Goal: Transaction & Acquisition: Purchase product/service

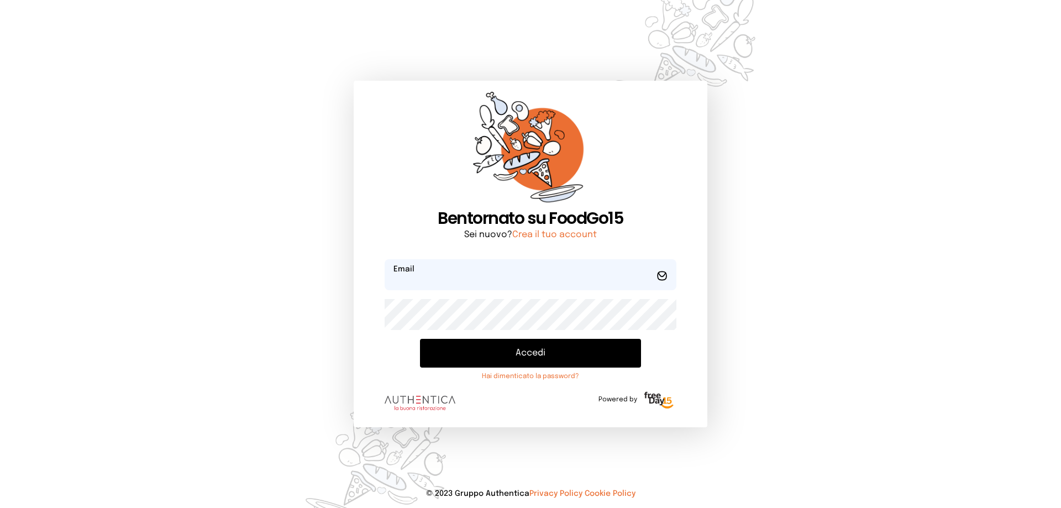
type input "**********"
click at [517, 358] on button "Accedi" at bounding box center [530, 353] width 221 height 29
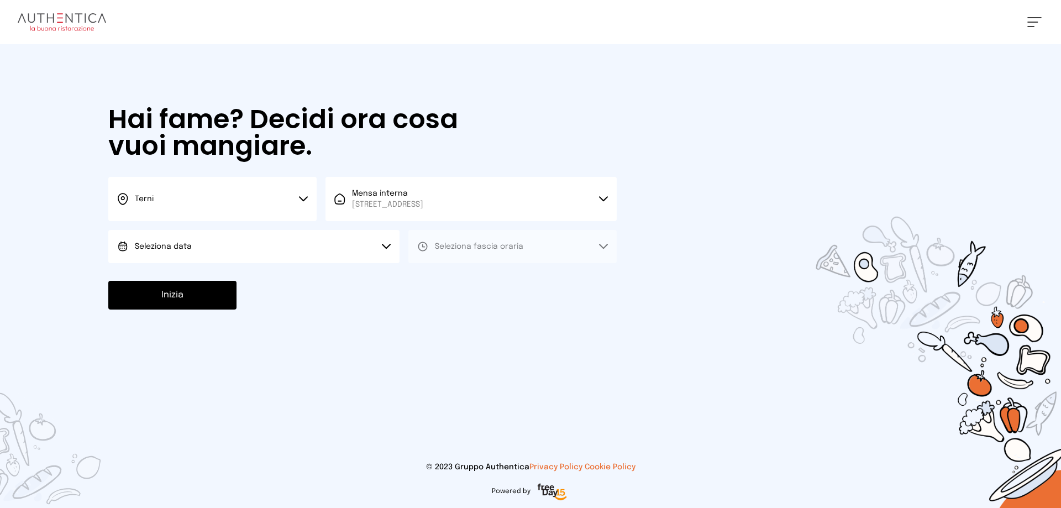
drag, startPoint x: 241, startPoint y: 250, endPoint x: 239, endPoint y: 264, distance: 14.0
click at [240, 250] on button "Seleziona data" at bounding box center [253, 246] width 291 height 33
click at [242, 276] on li "[DATE], [DATE]" at bounding box center [253, 277] width 291 height 29
click at [449, 246] on span "Seleziona fascia oraria" at bounding box center [479, 247] width 88 height 8
click at [460, 281] on span "Pranzo" at bounding box center [448, 277] width 27 height 11
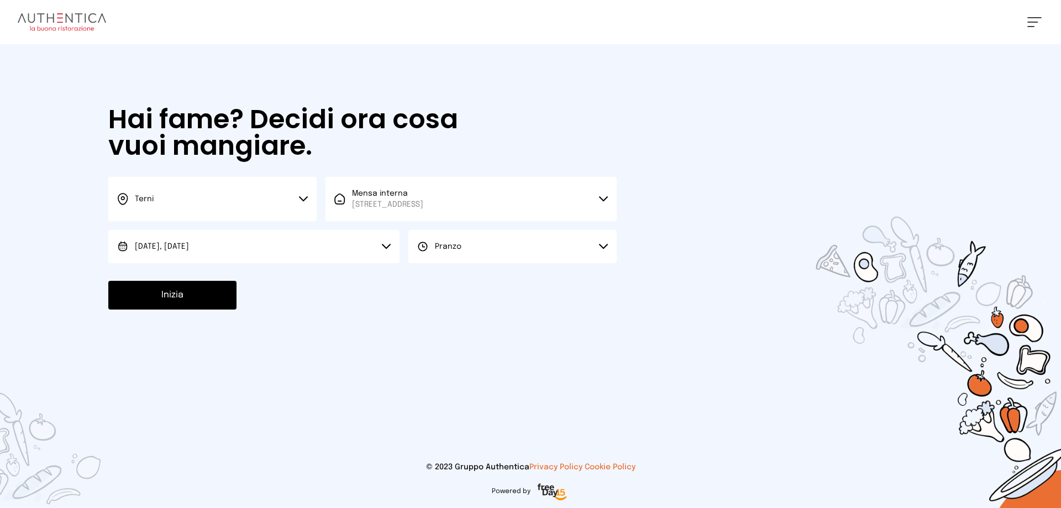
click at [182, 293] on button "Inizia" at bounding box center [172, 295] width 128 height 29
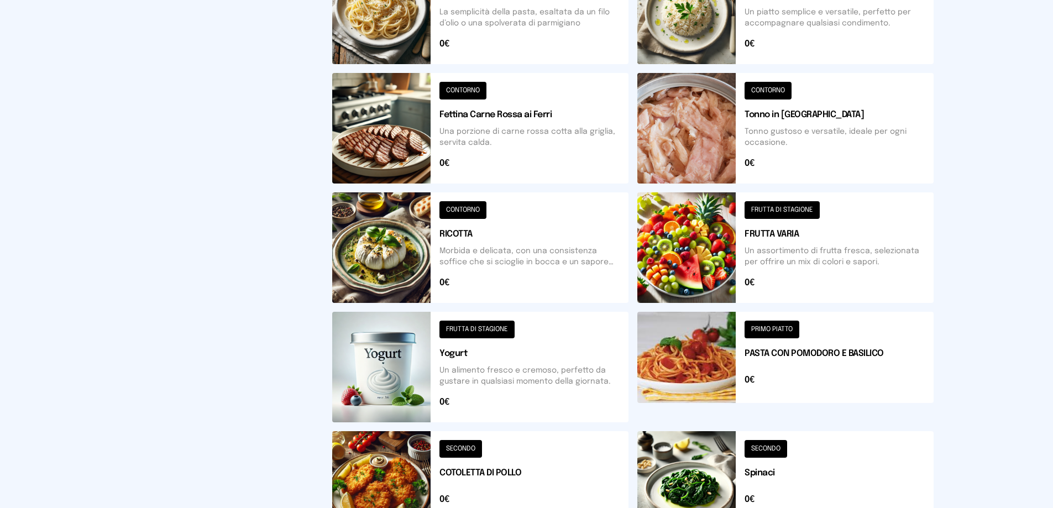
scroll to position [396, 0]
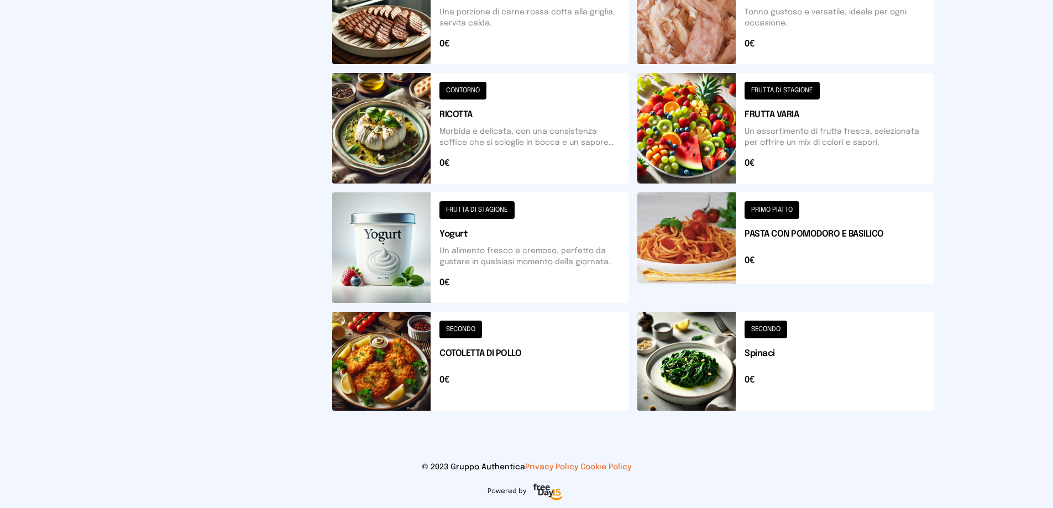
click at [376, 389] on button at bounding box center [480, 361] width 296 height 99
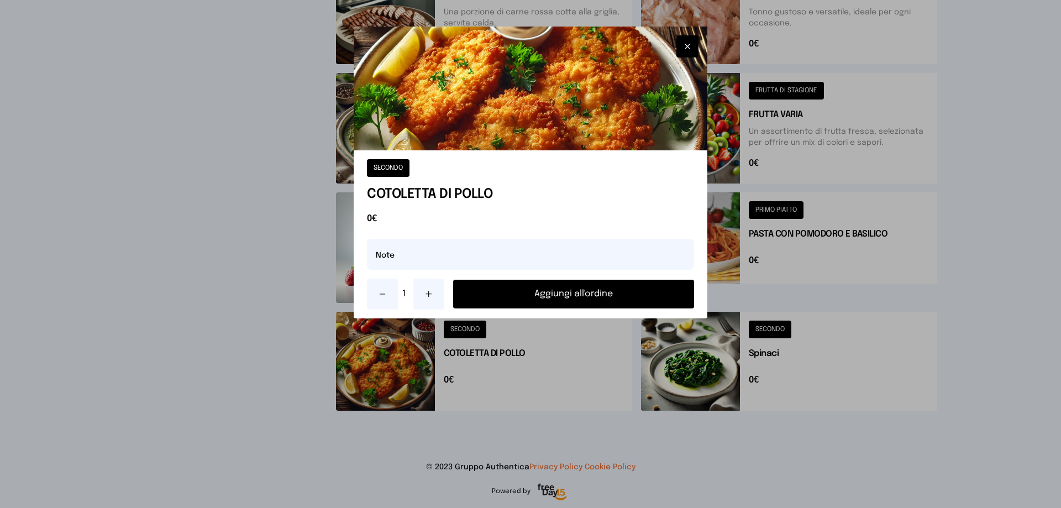
click at [546, 293] on button "Aggiungi all'ordine" at bounding box center [573, 294] width 241 height 29
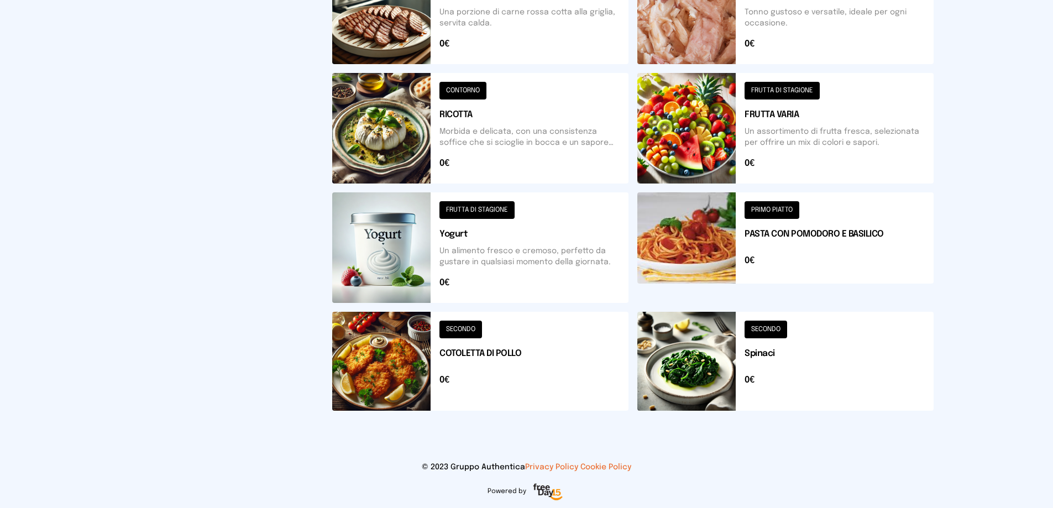
click at [691, 370] on button at bounding box center [785, 361] width 296 height 99
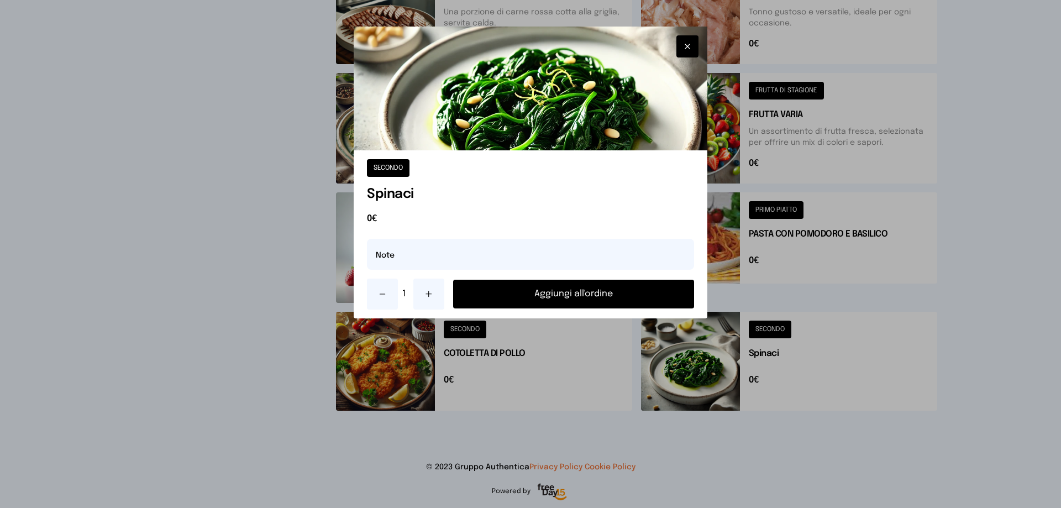
click at [597, 300] on button "Aggiungi all'ordine" at bounding box center [573, 294] width 241 height 29
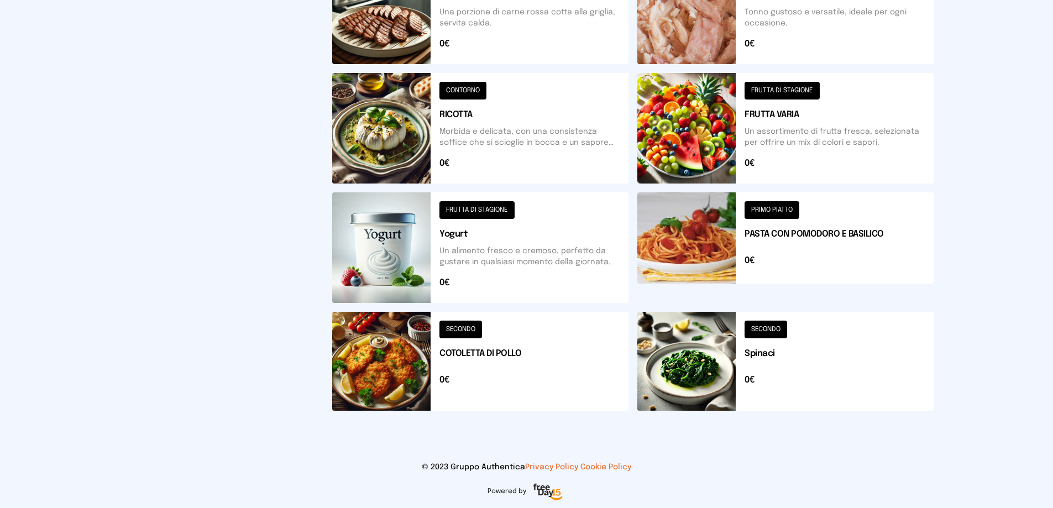
click at [711, 134] on button at bounding box center [785, 128] width 296 height 111
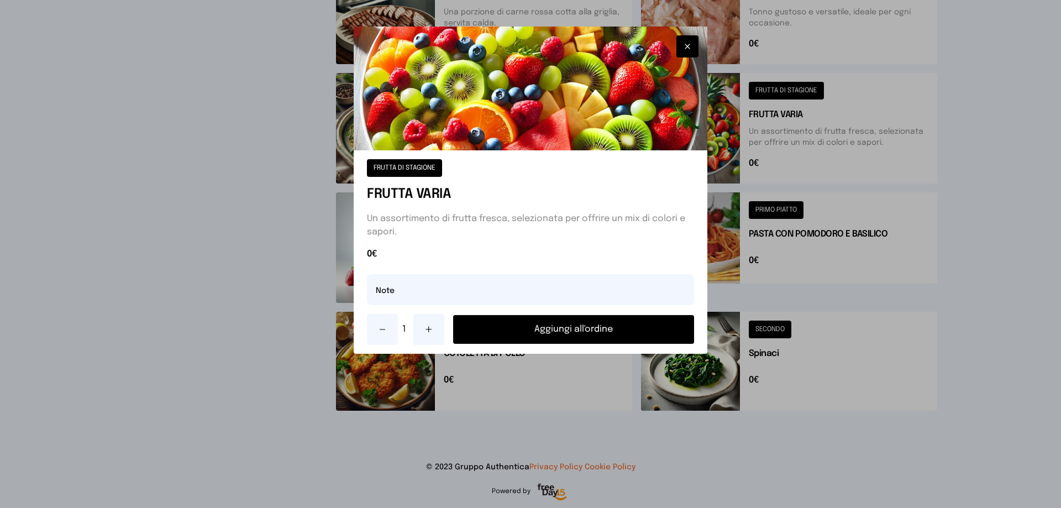
drag, startPoint x: 428, startPoint y: 328, endPoint x: 424, endPoint y: 309, distance: 19.7
click at [429, 327] on icon at bounding box center [428, 329] width 9 height 9
click at [419, 292] on input "text" at bounding box center [530, 289] width 327 height 31
type input "**********"
click at [598, 322] on button "Aggiungi all'ordine" at bounding box center [573, 329] width 241 height 29
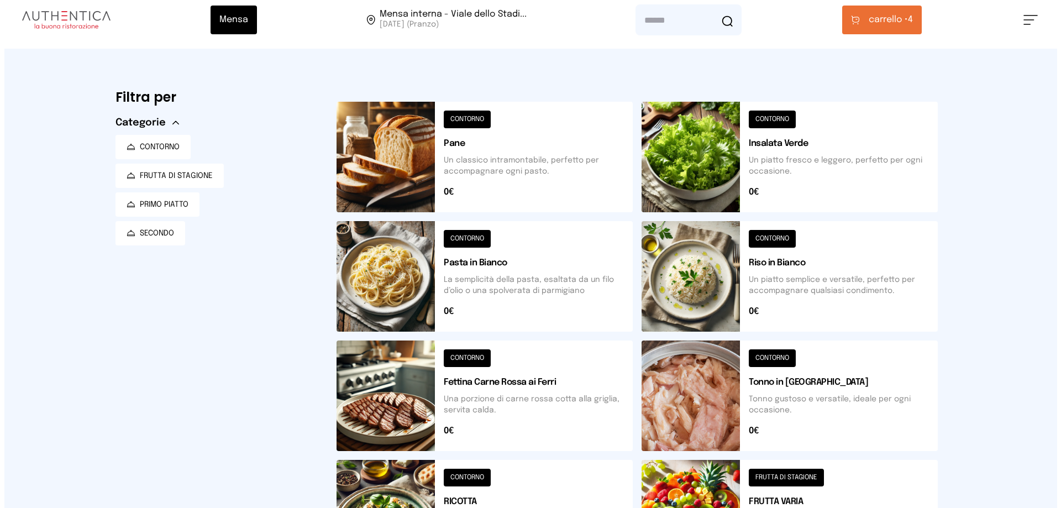
scroll to position [0, 0]
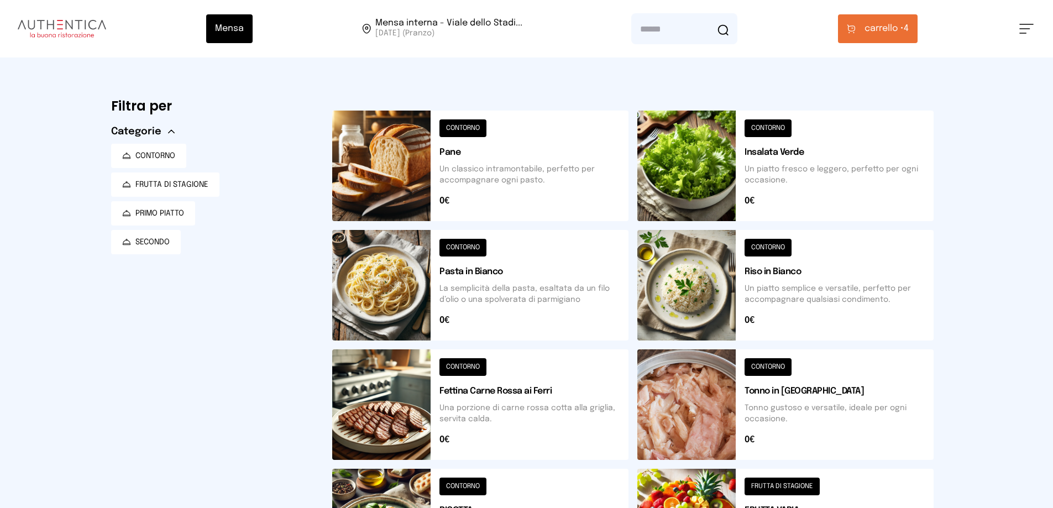
click at [899, 29] on span "carrello •" at bounding box center [883, 28] width 39 height 13
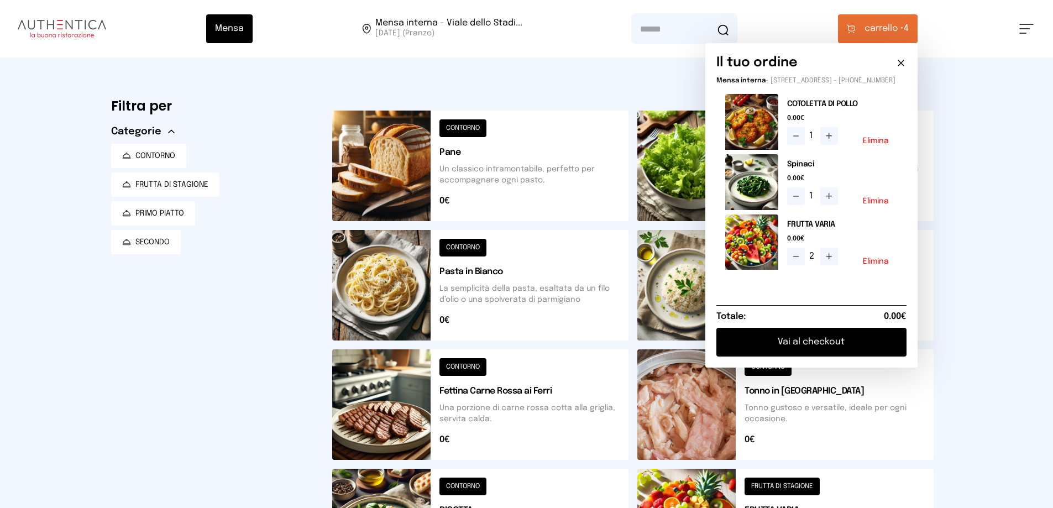
click at [855, 351] on button "Vai al checkout" at bounding box center [811, 342] width 190 height 29
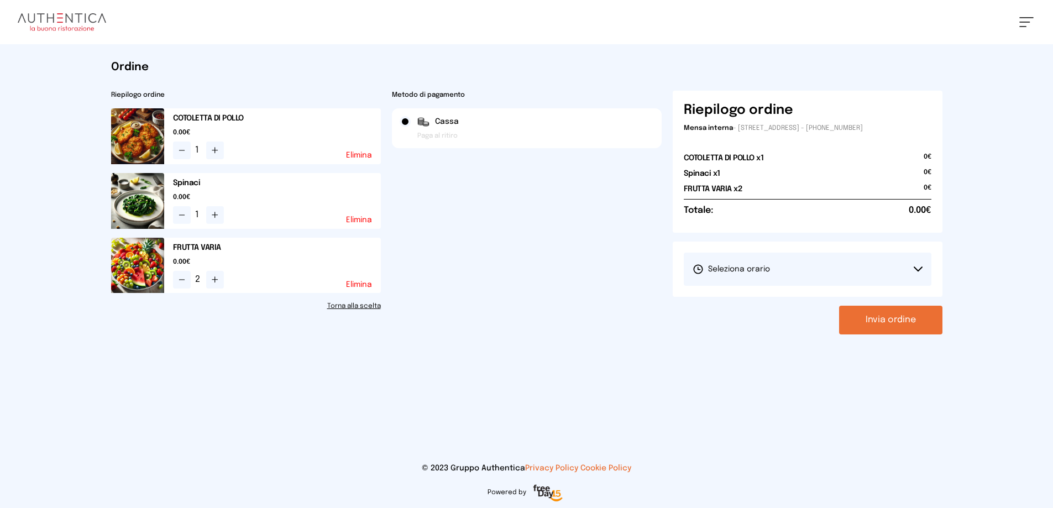
click at [775, 267] on button "Seleziona orario" at bounding box center [808, 269] width 248 height 33
click at [782, 300] on li "1° Turno (13:00 - 15:00)" at bounding box center [808, 300] width 248 height 29
click at [880, 319] on button "Invia ordine" at bounding box center [890, 320] width 103 height 29
